Goal: Task Accomplishment & Management: Manage account settings

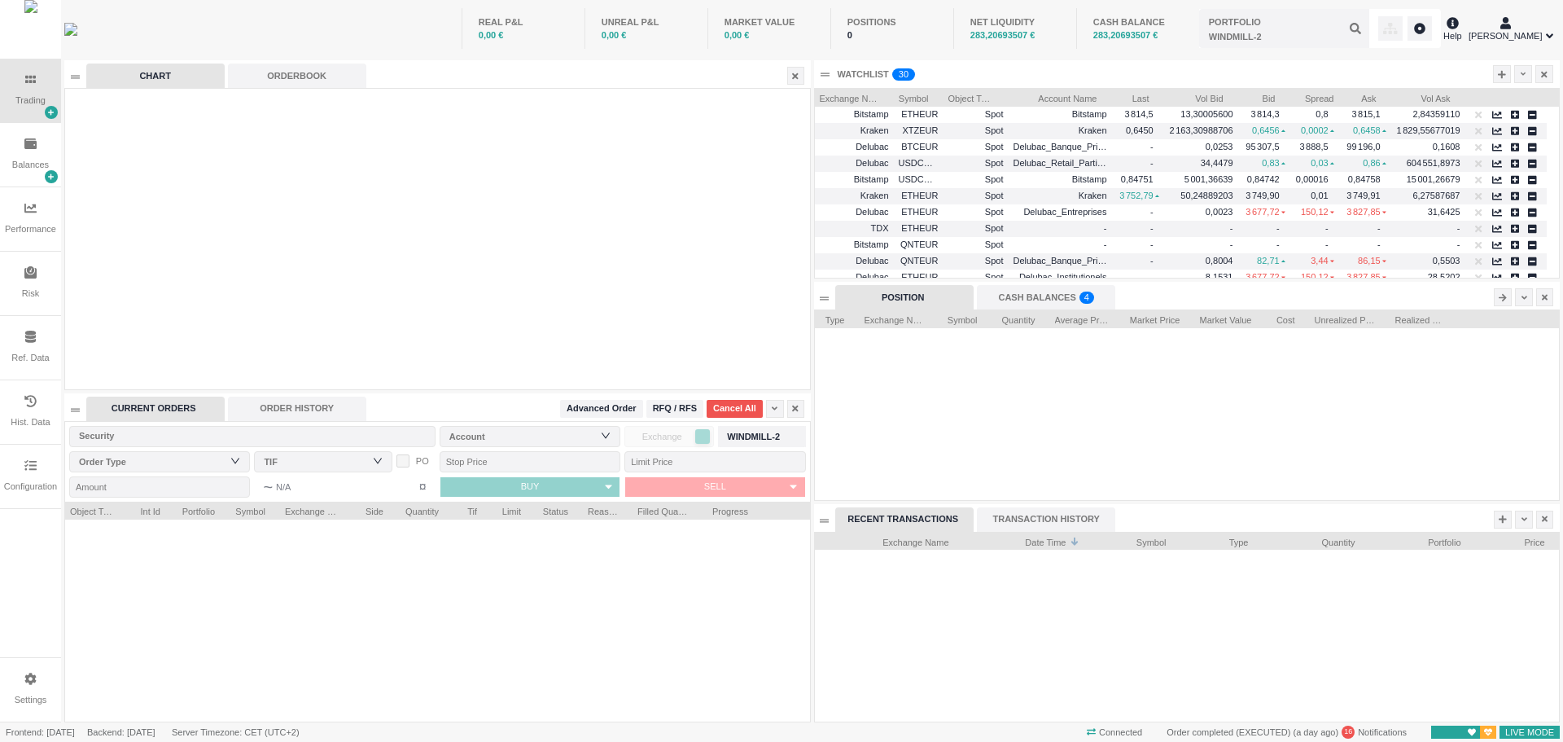
scroll to position [220, 744]
click at [2, 158] on div "Balances" at bounding box center [30, 155] width 61 height 64
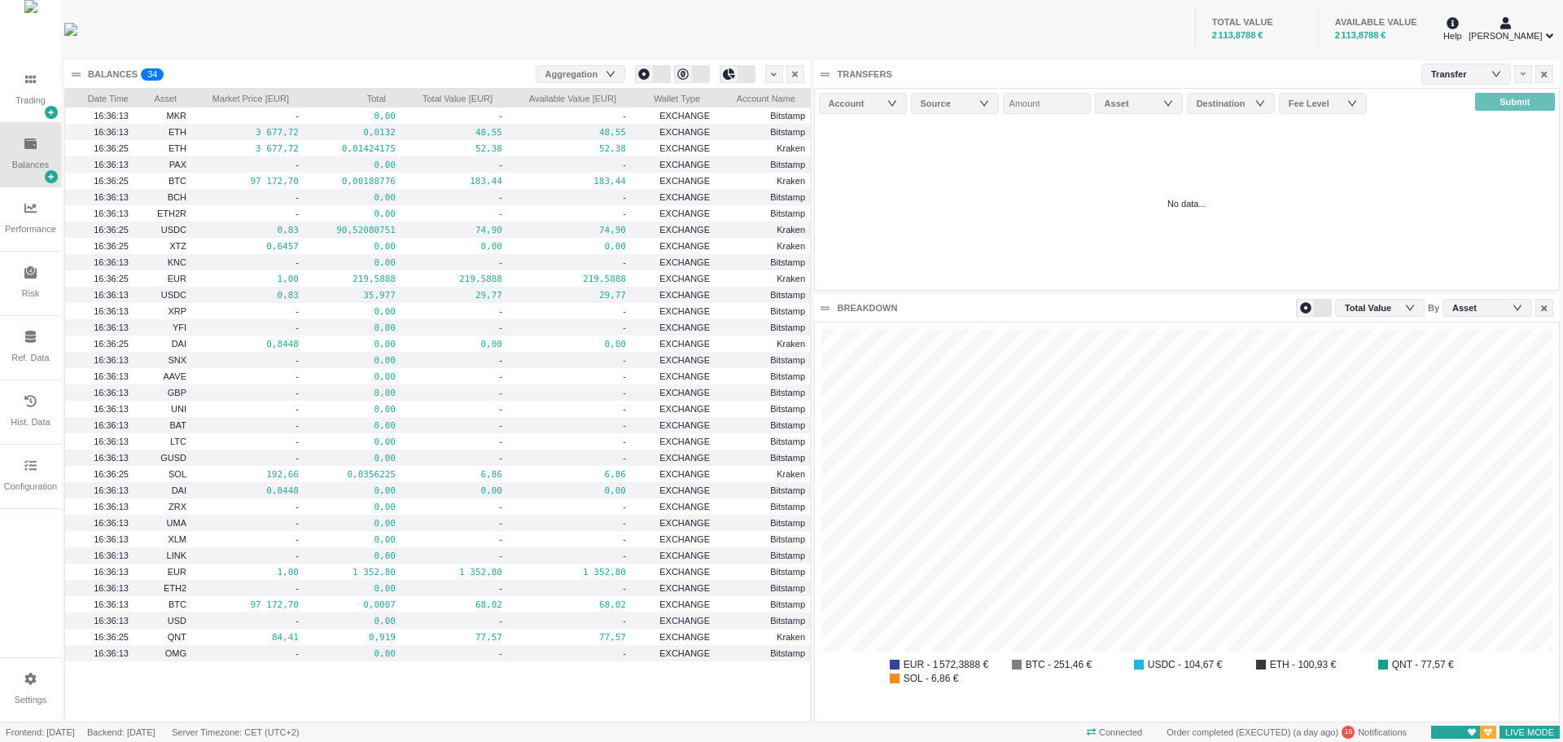
scroll to position [0, 0]
click at [27, 104] on div "Trading" at bounding box center [30, 101] width 30 height 14
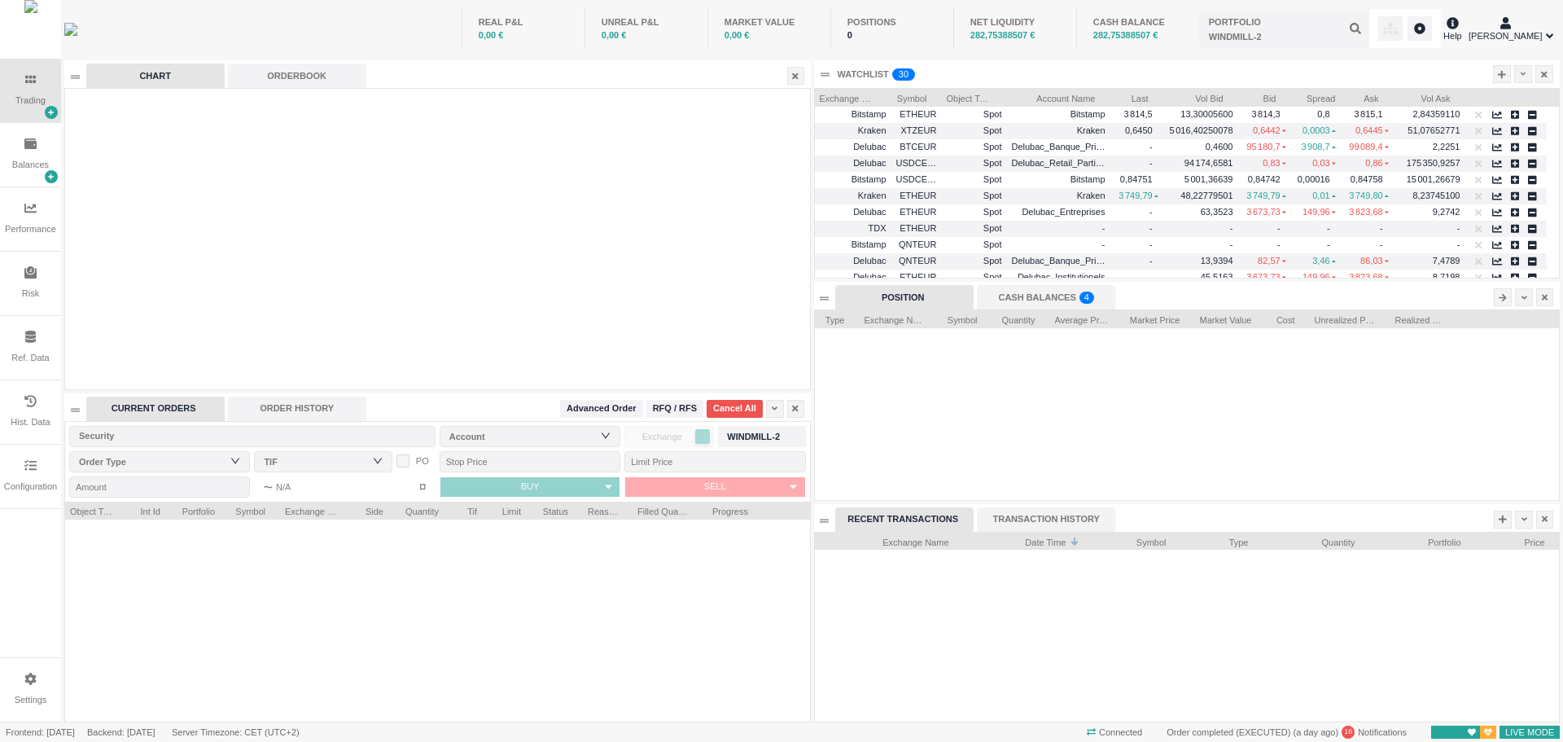
scroll to position [220, 744]
click at [33, 475] on div "Configuration" at bounding box center [30, 477] width 61 height 64
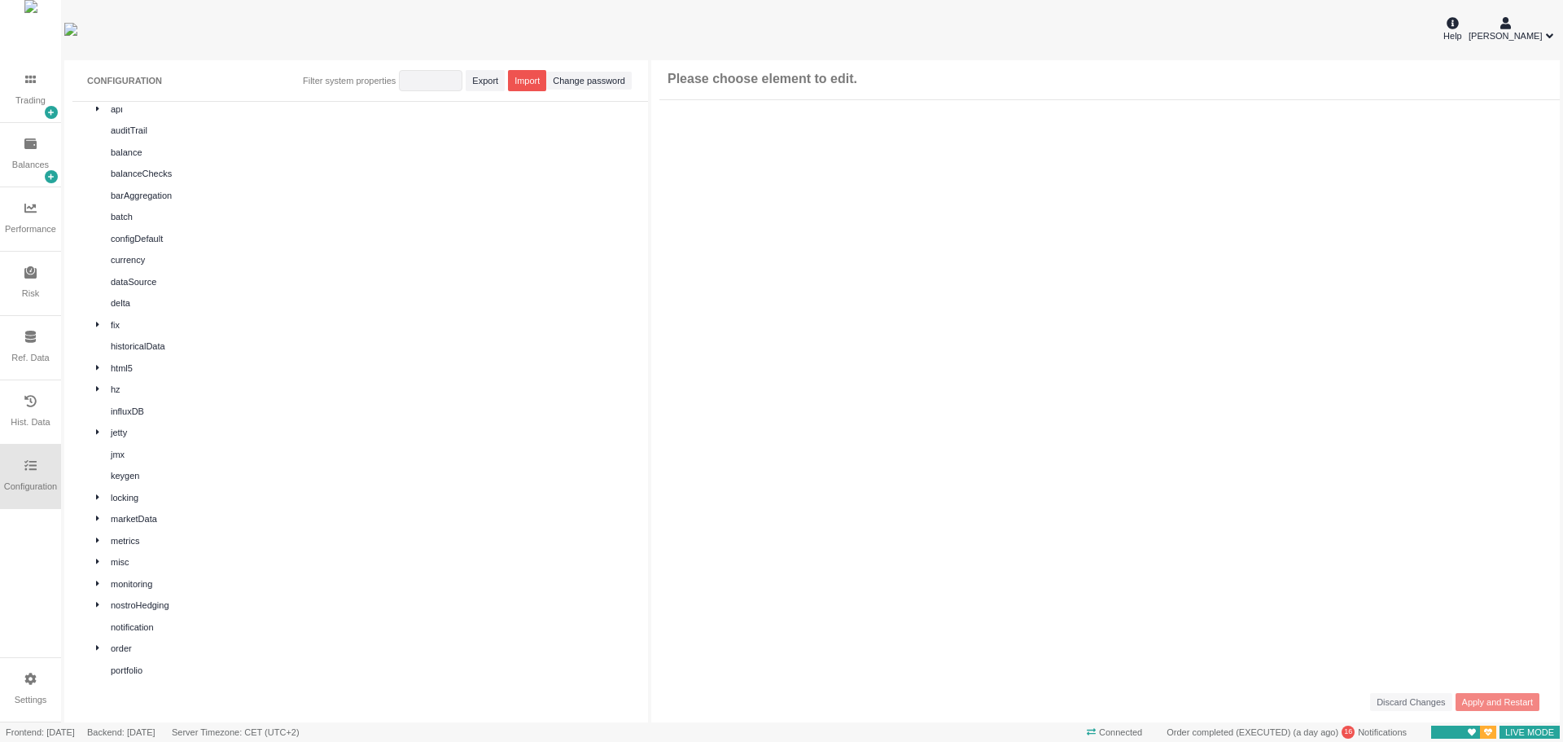
scroll to position [0, 0]
click at [398, 187] on div "api" at bounding box center [373, 191] width 525 height 14
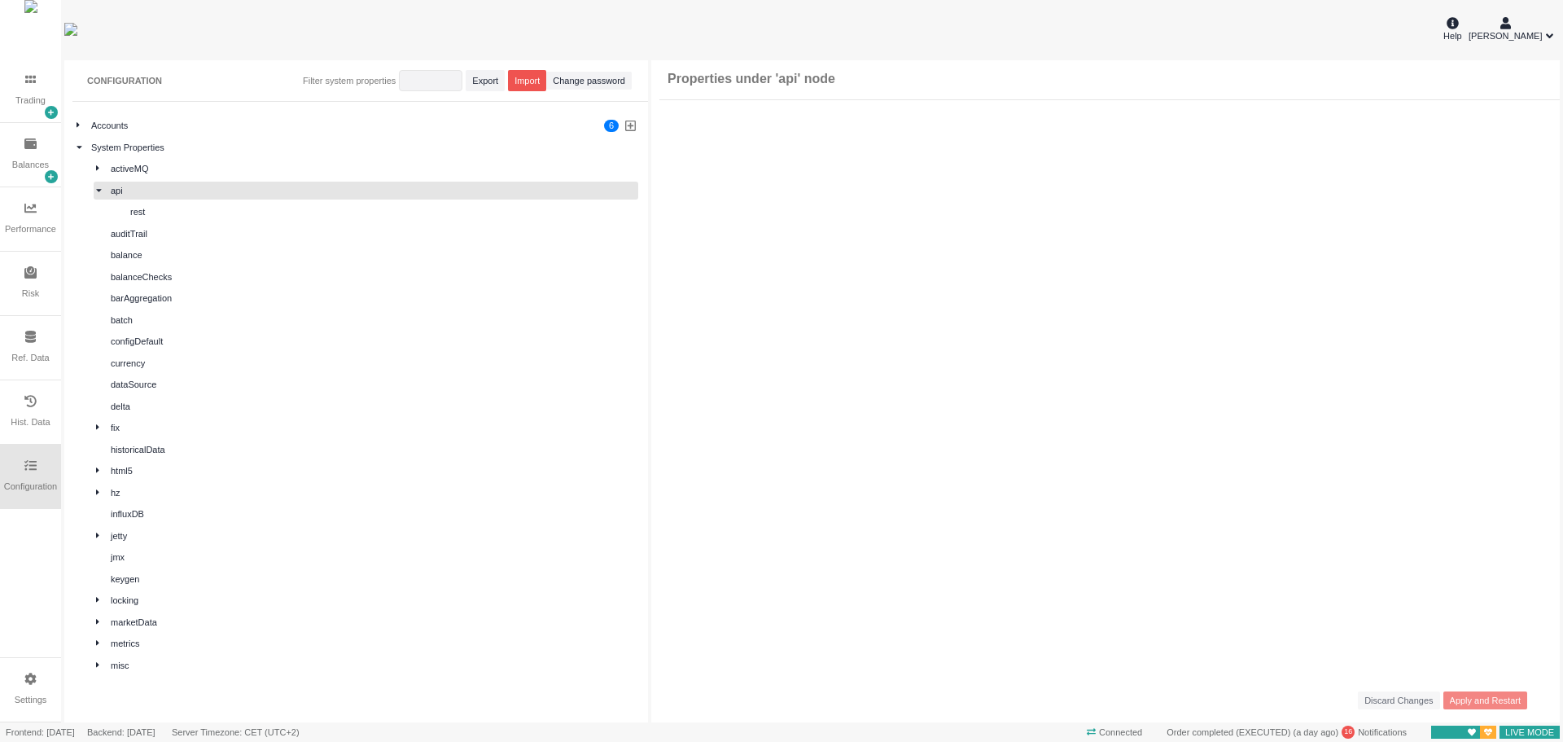
click at [367, 120] on div "Accounts" at bounding box center [344, 126] width 506 height 14
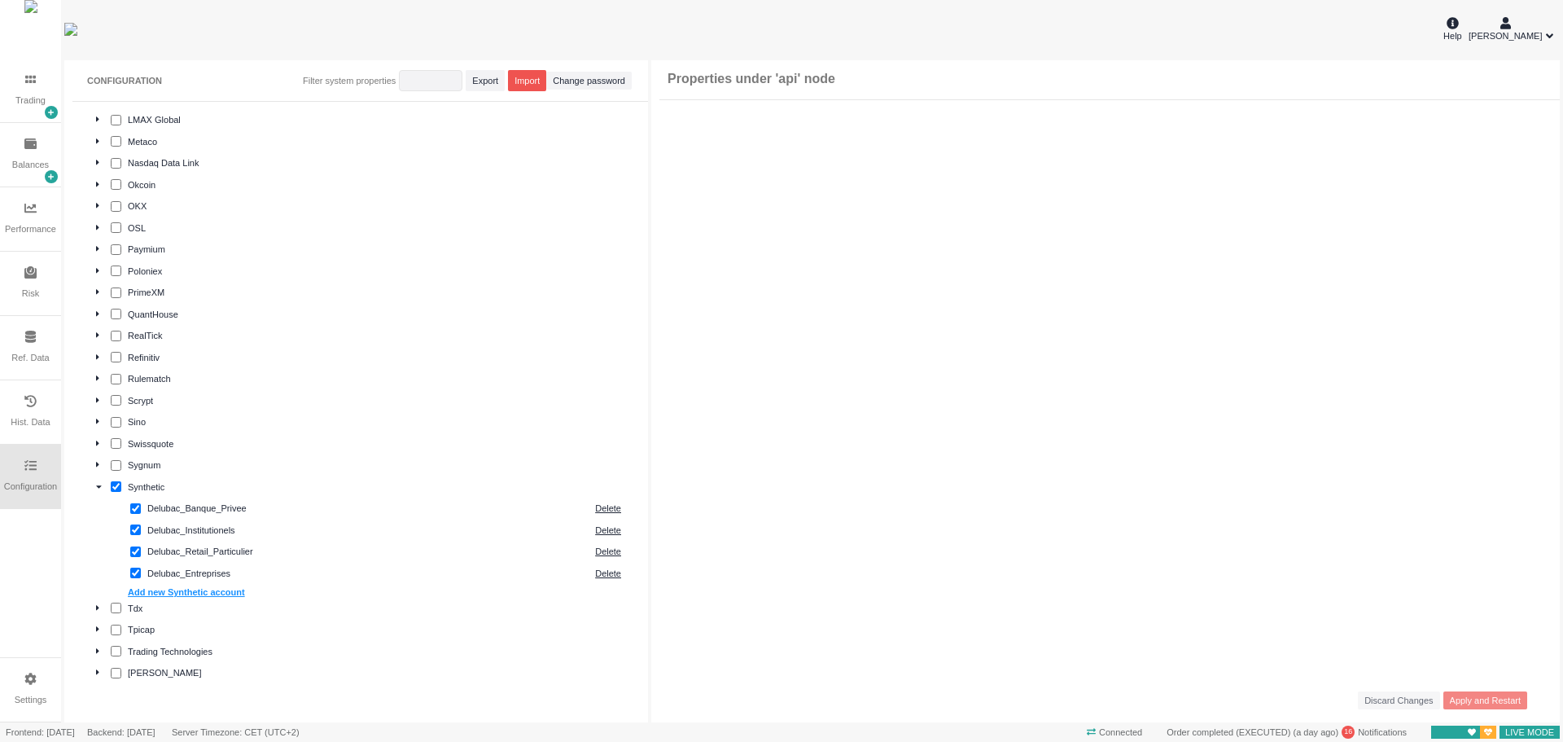
scroll to position [1140, 0]
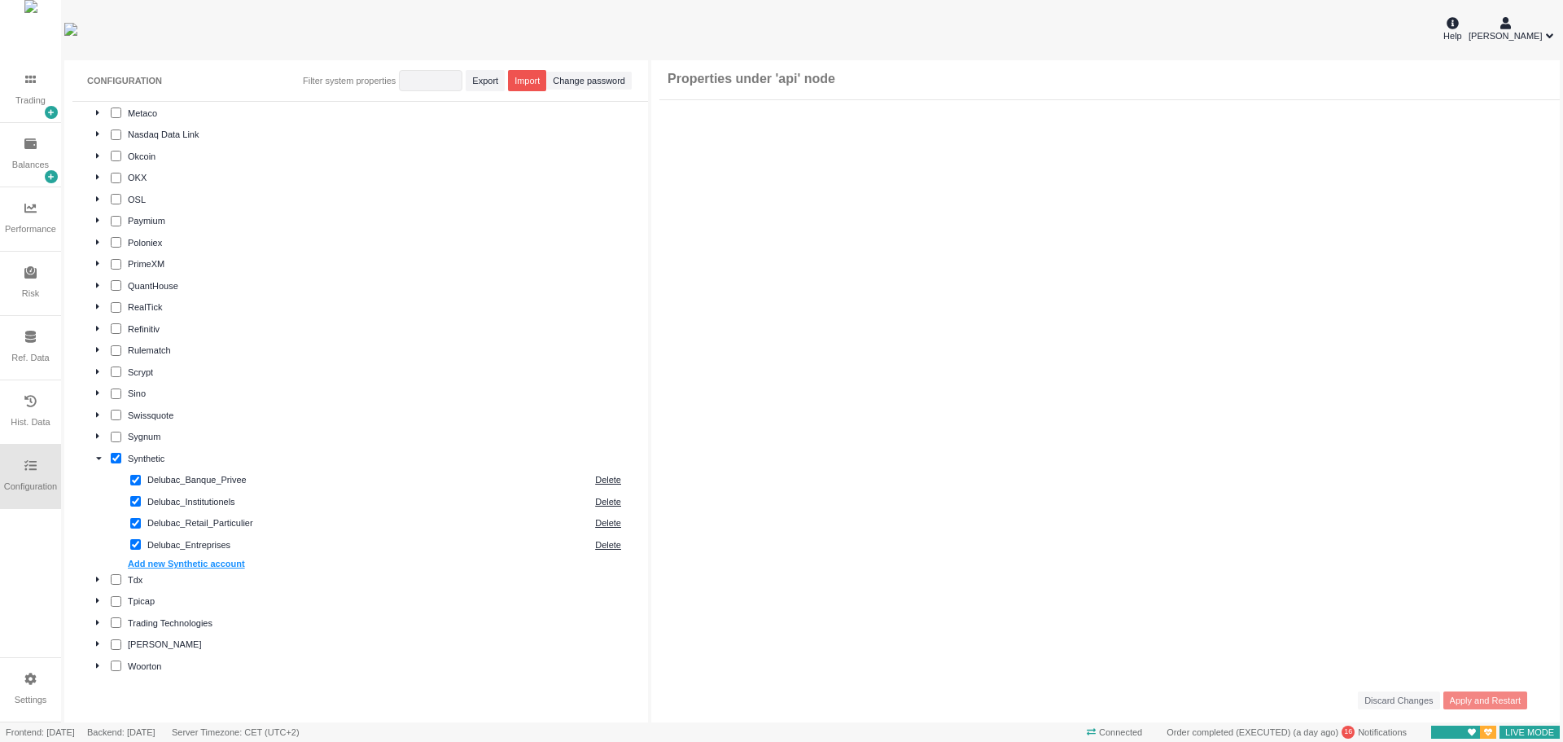
click at [262, 517] on div "Delubac_Retail_Particulier" at bounding box center [367, 523] width 440 height 14
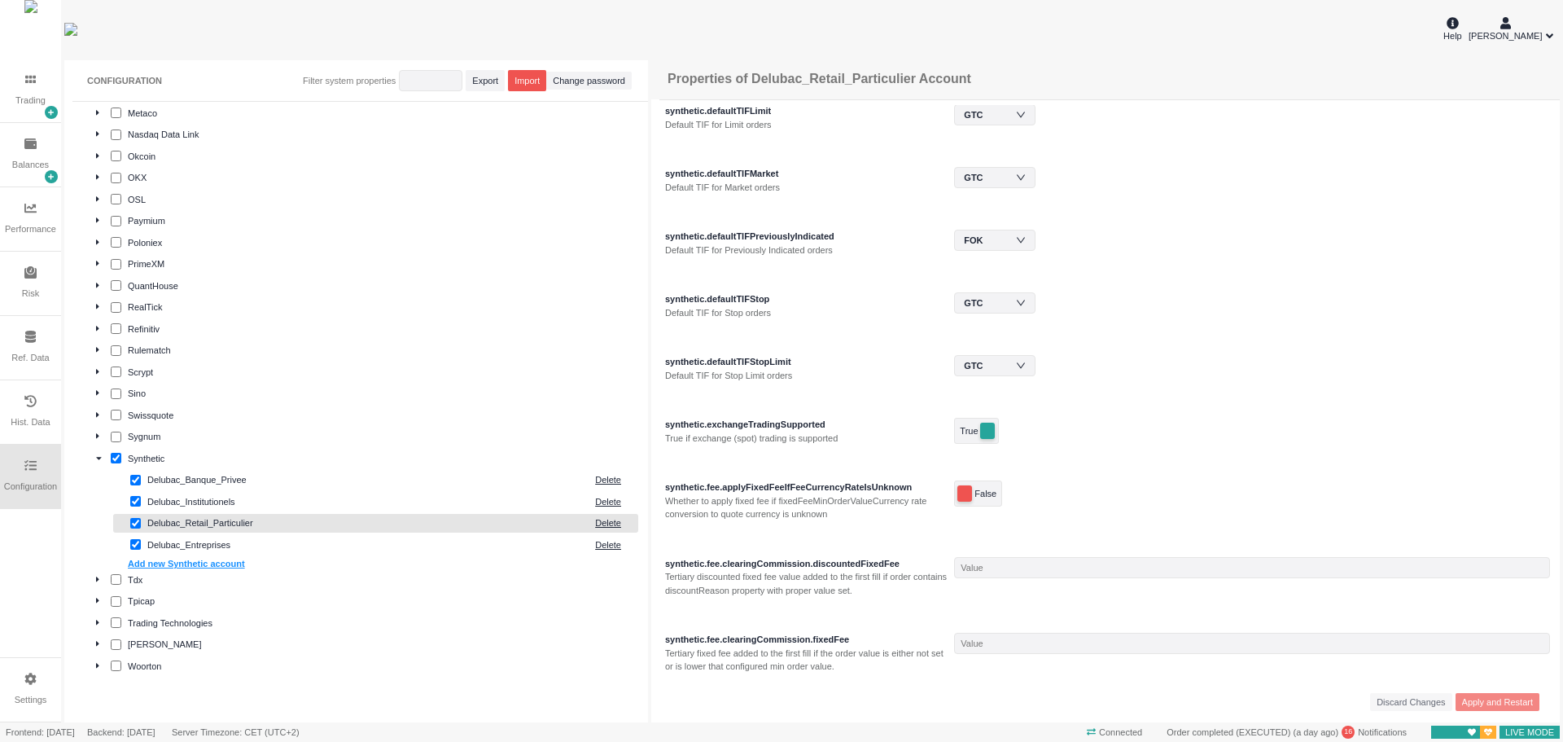
scroll to position [896, 0]
click at [752, 497] on div "Whether to apply fixed fee if fixedFeeMinOrderValueCurrency rate conversion to …" at bounding box center [807, 506] width 285 height 27
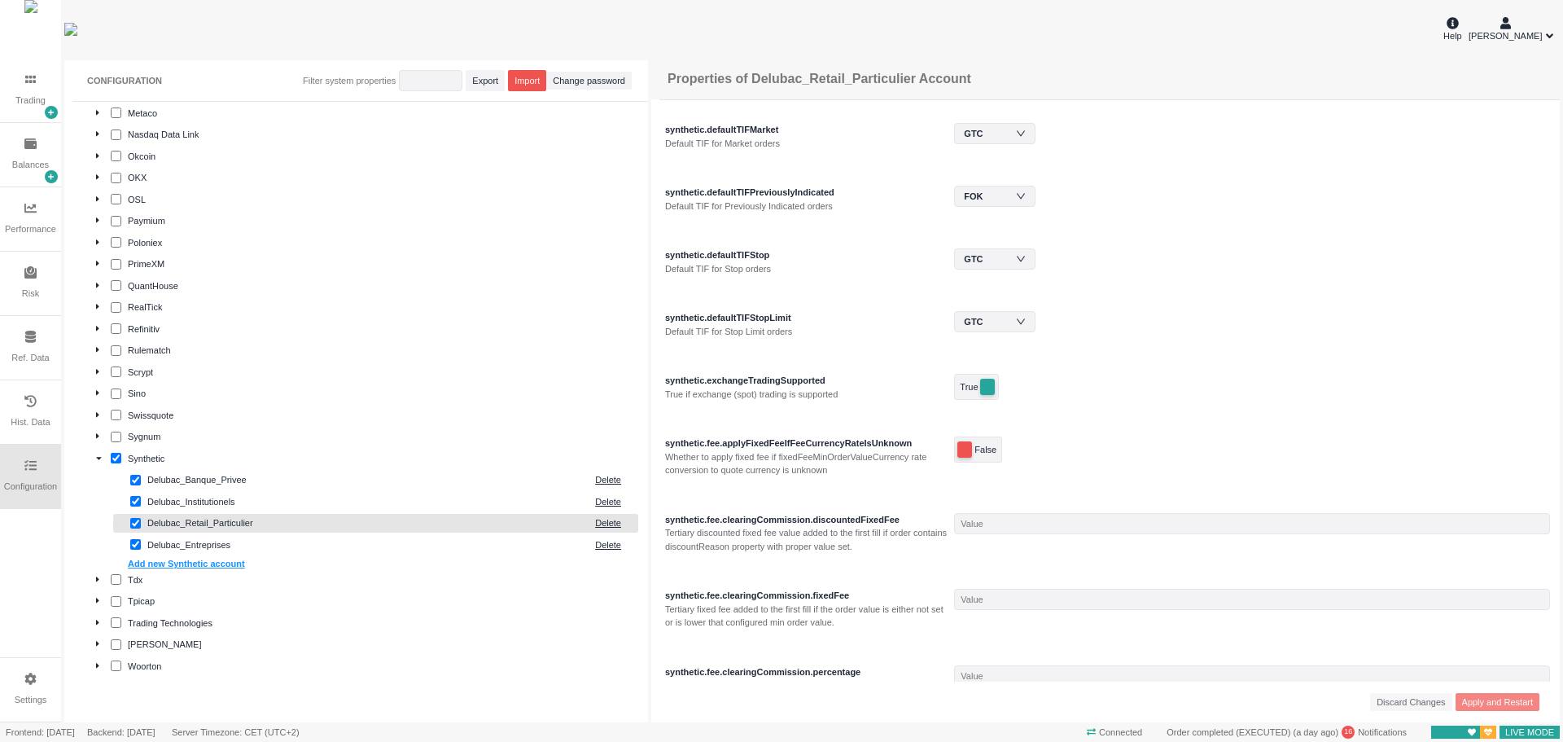
scroll to position [977, 0]
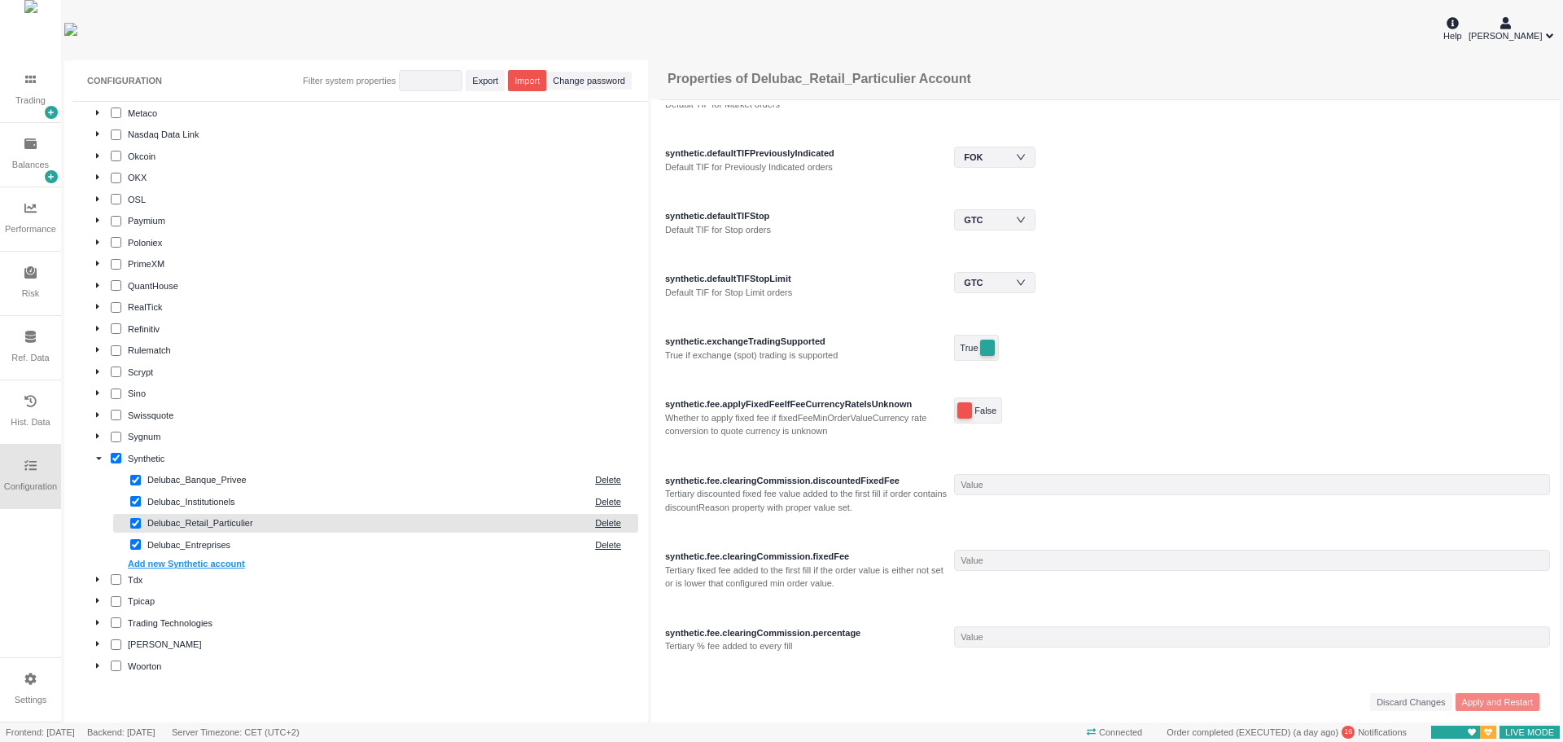
click at [747, 486] on div "synthetic.fee.clearingCommission.discountedFixedFee" at bounding box center [807, 481] width 285 height 14
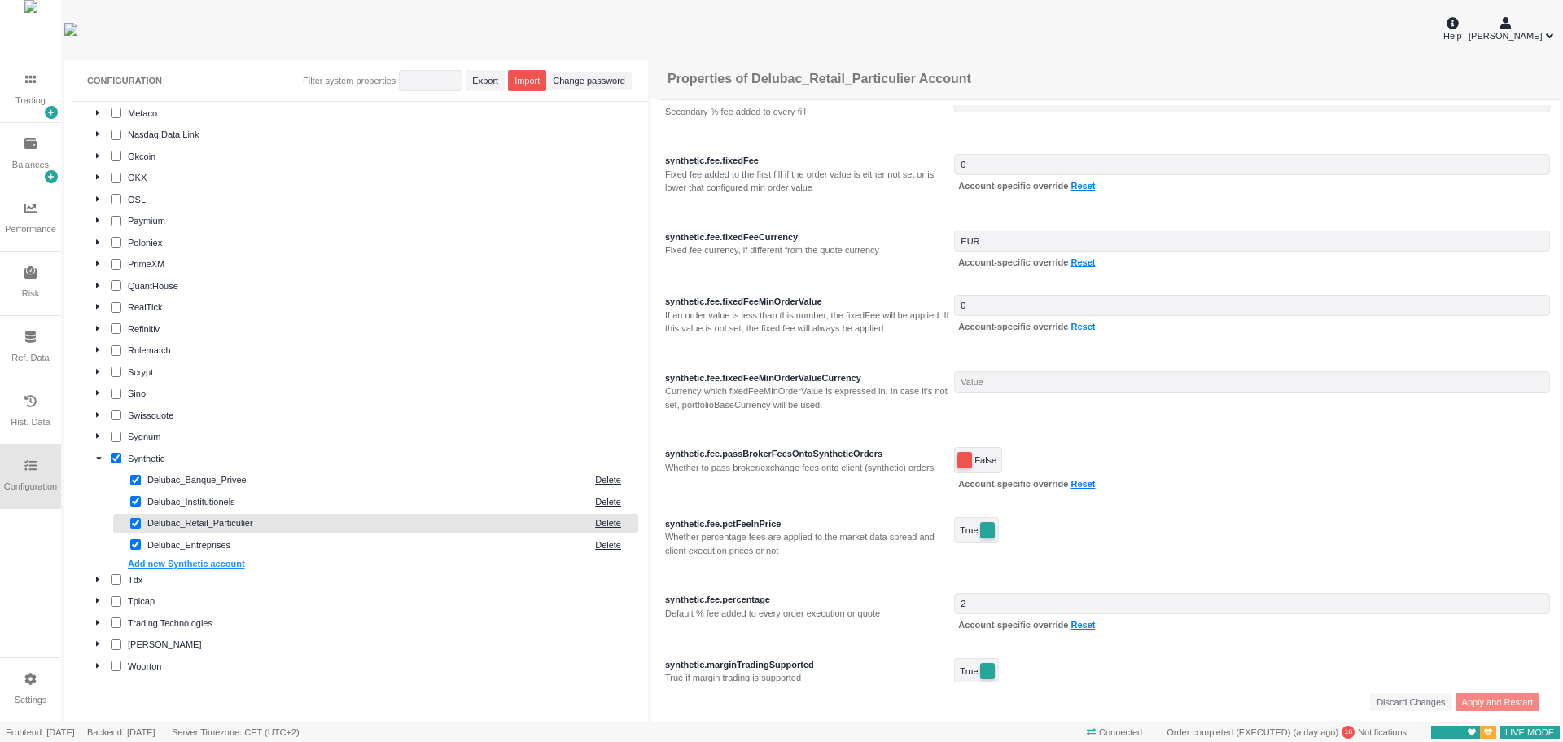
scroll to position [2036, 0]
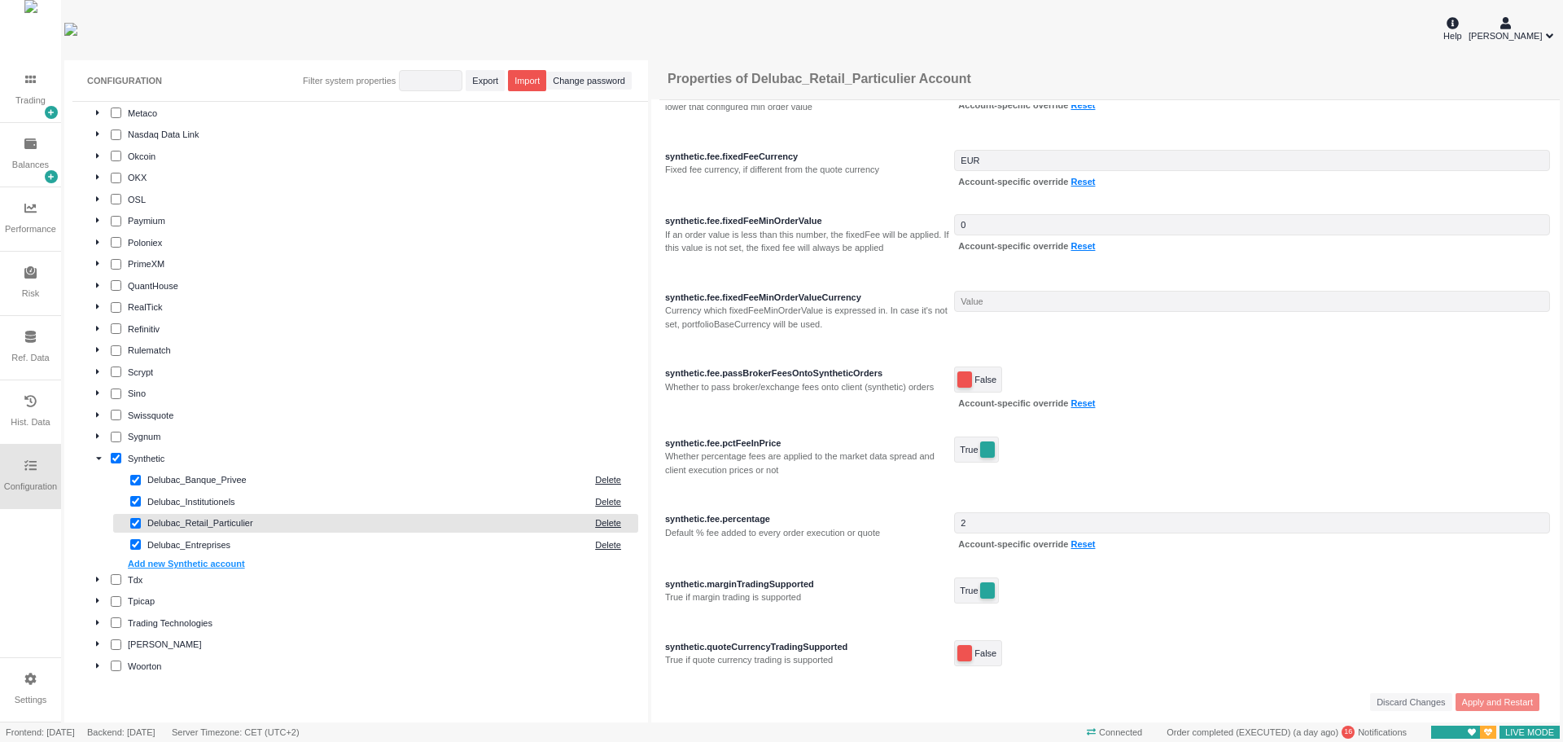
click at [785, 524] on div "synthetic.fee.percentage" at bounding box center [807, 519] width 285 height 14
click at [865, 502] on div "synthetic.adjustStreetOrderQty Adjusts street order quantity to comply with the…" at bounding box center [1105, 10] width 909 height 3007
